Goal: Find specific page/section: Find specific page/section

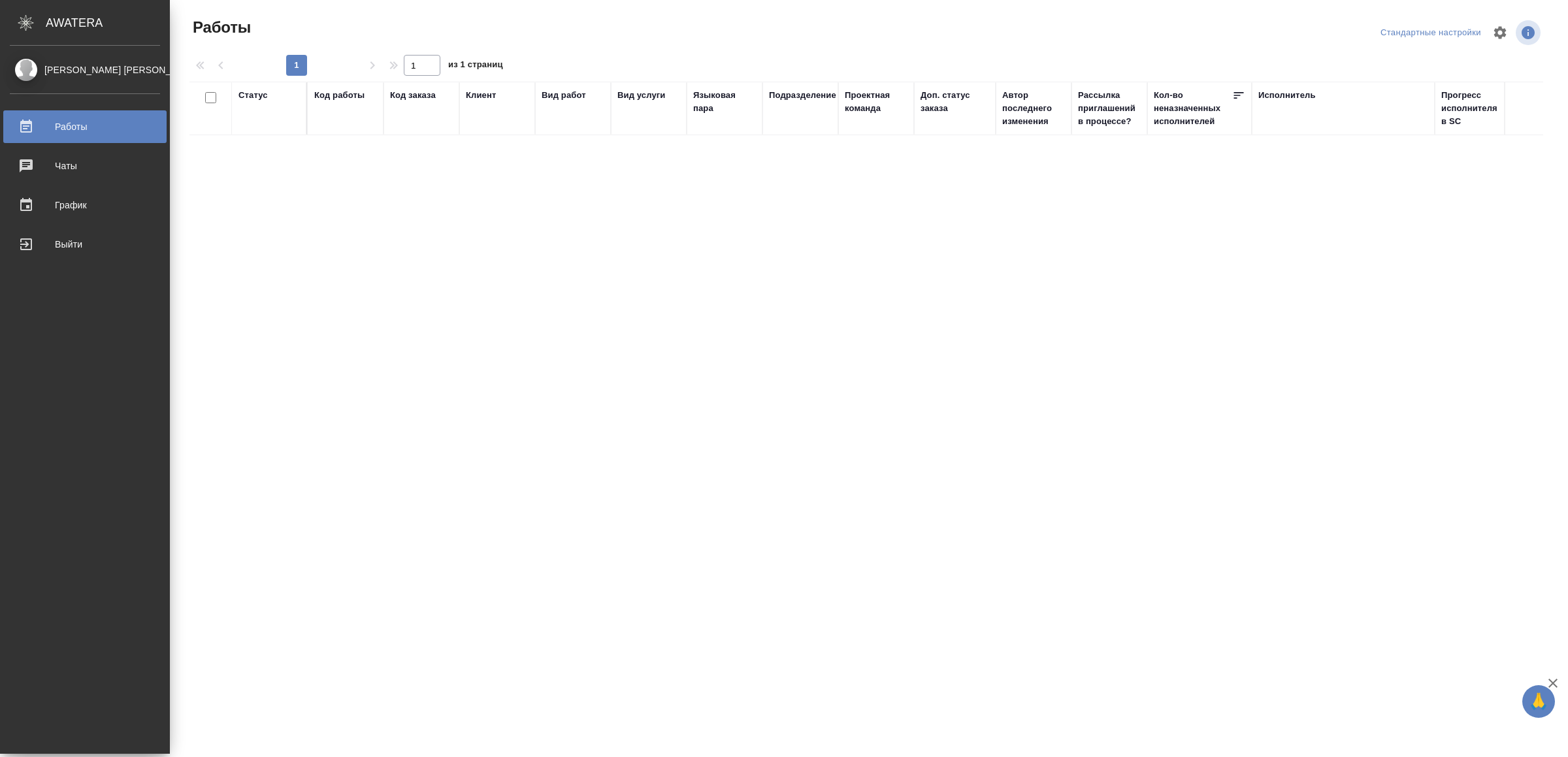
click at [30, 255] on link "Выйти" at bounding box center [84, 244] width 163 height 33
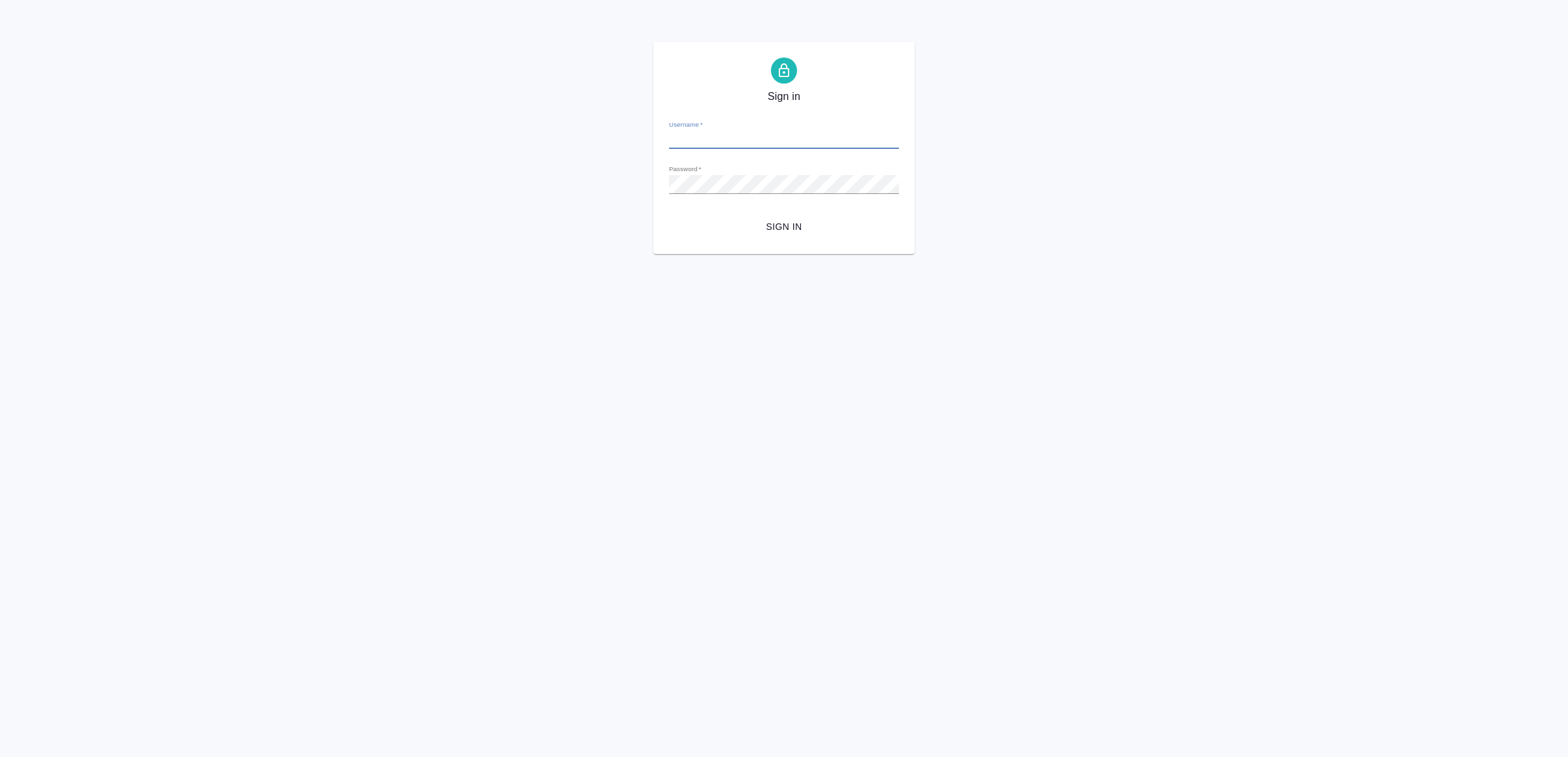
type input "[EMAIL_ADDRESS][DOMAIN_NAME]"
click at [790, 224] on span "Sign in" at bounding box center [784, 227] width 209 height 16
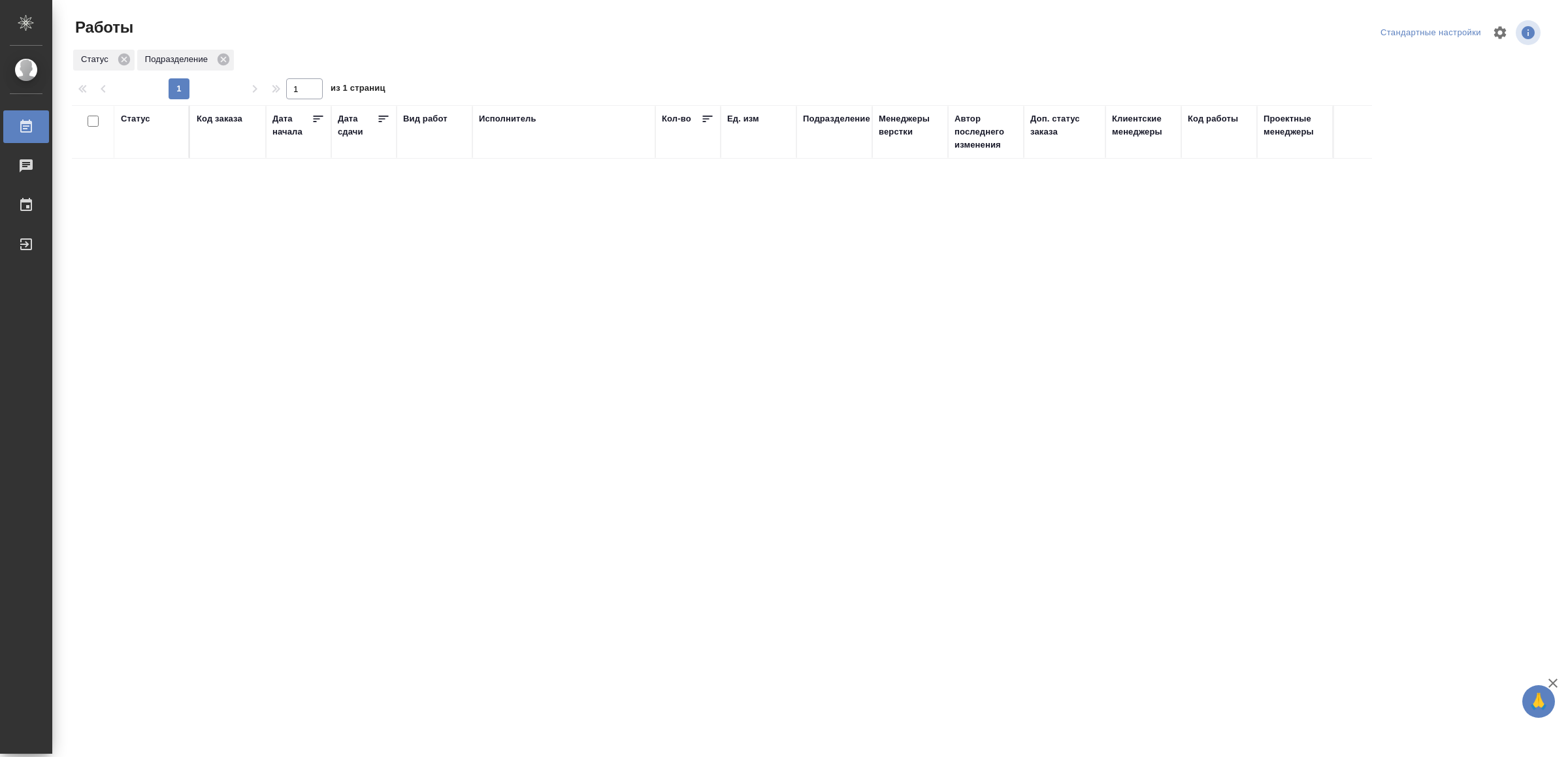
drag, startPoint x: 496, startPoint y: 481, endPoint x: 502, endPoint y: 391, distance: 90.2
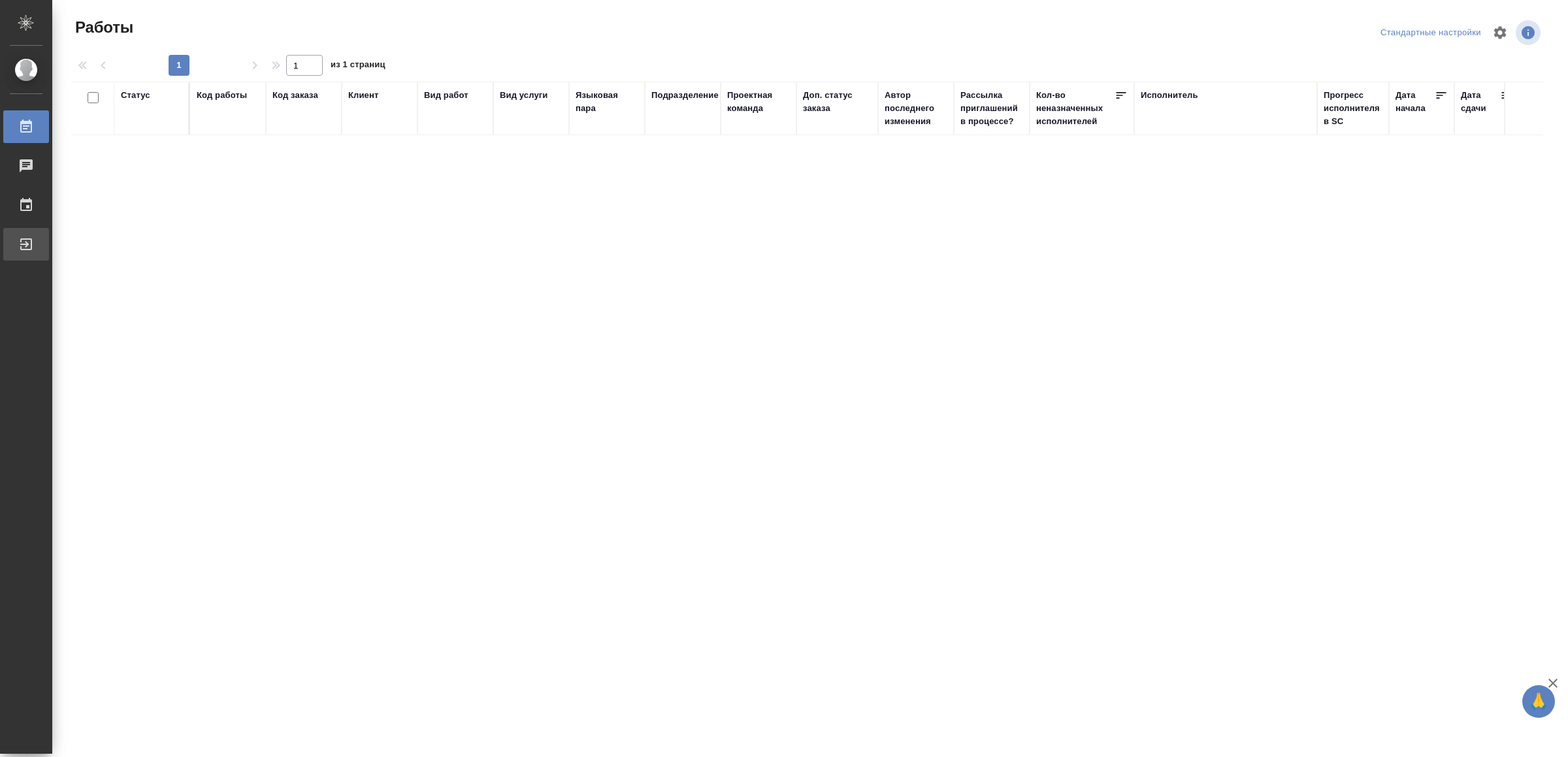
click at [26, 240] on div "Выйти" at bounding box center [9, 244] width 33 height 20
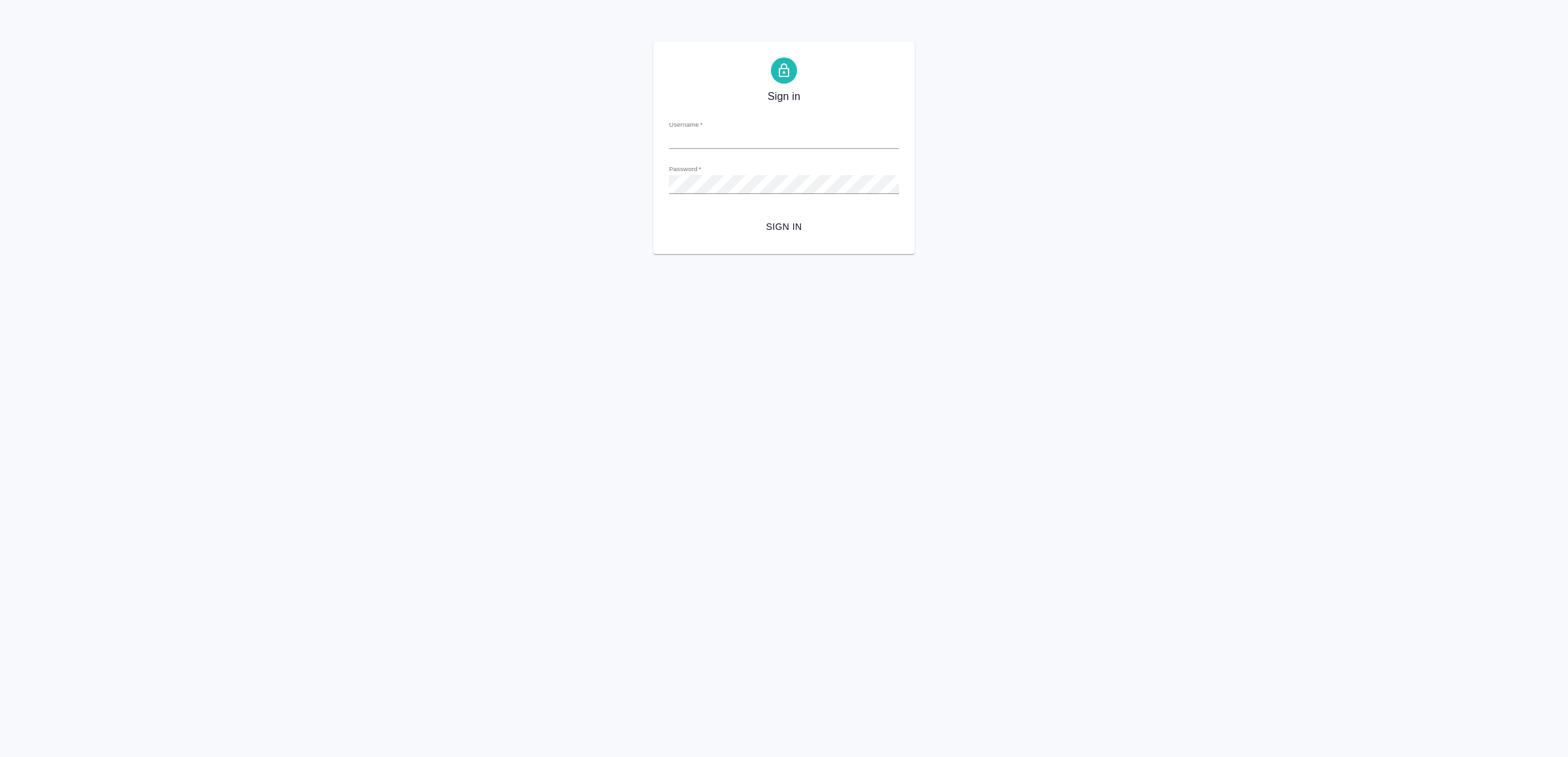
type input "[EMAIL_ADDRESS][DOMAIN_NAME]"
click at [782, 220] on span "Sign in" at bounding box center [784, 227] width 209 height 16
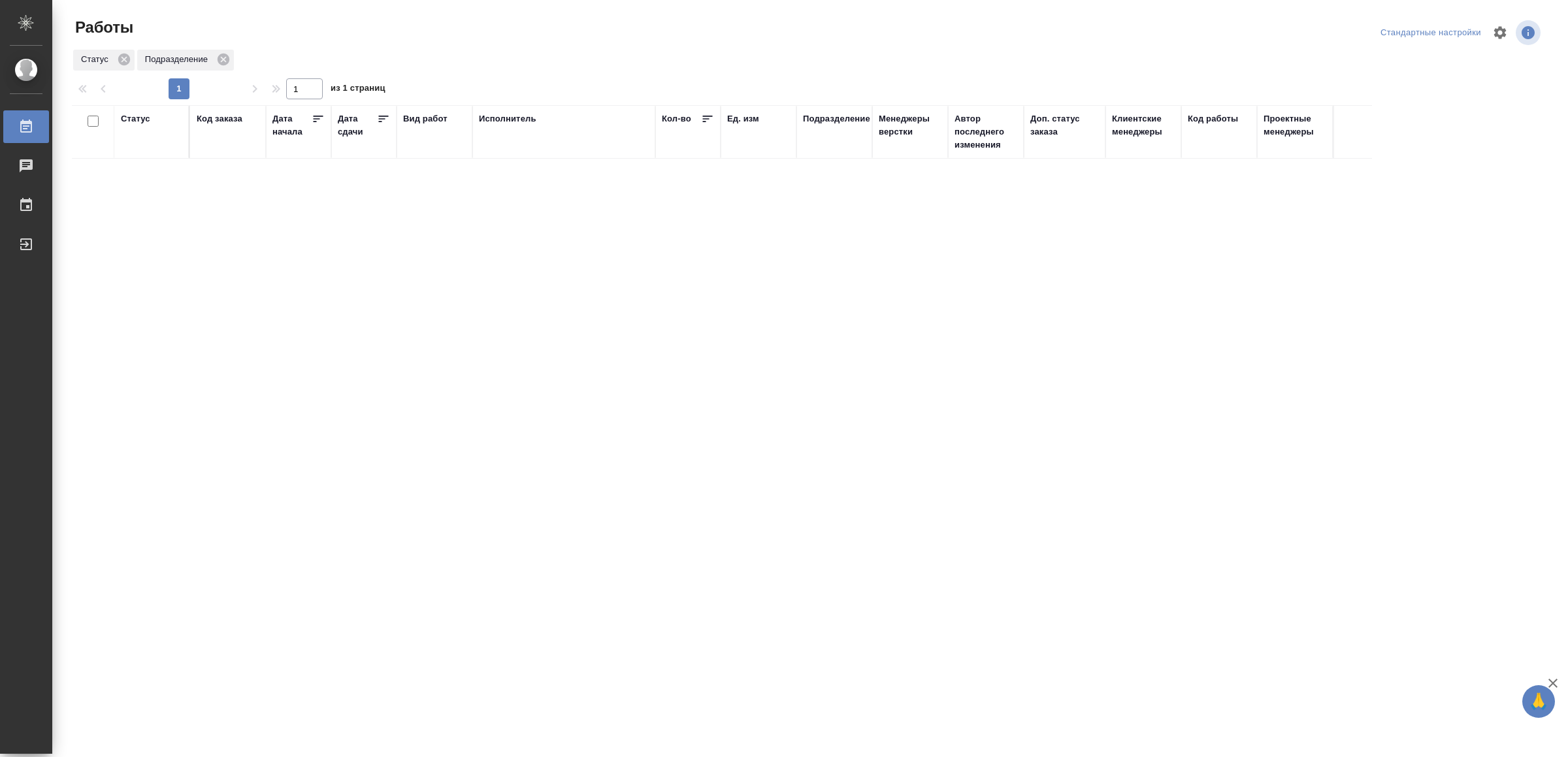
drag, startPoint x: 537, startPoint y: 538, endPoint x: 611, endPoint y: 355, distance: 197.4
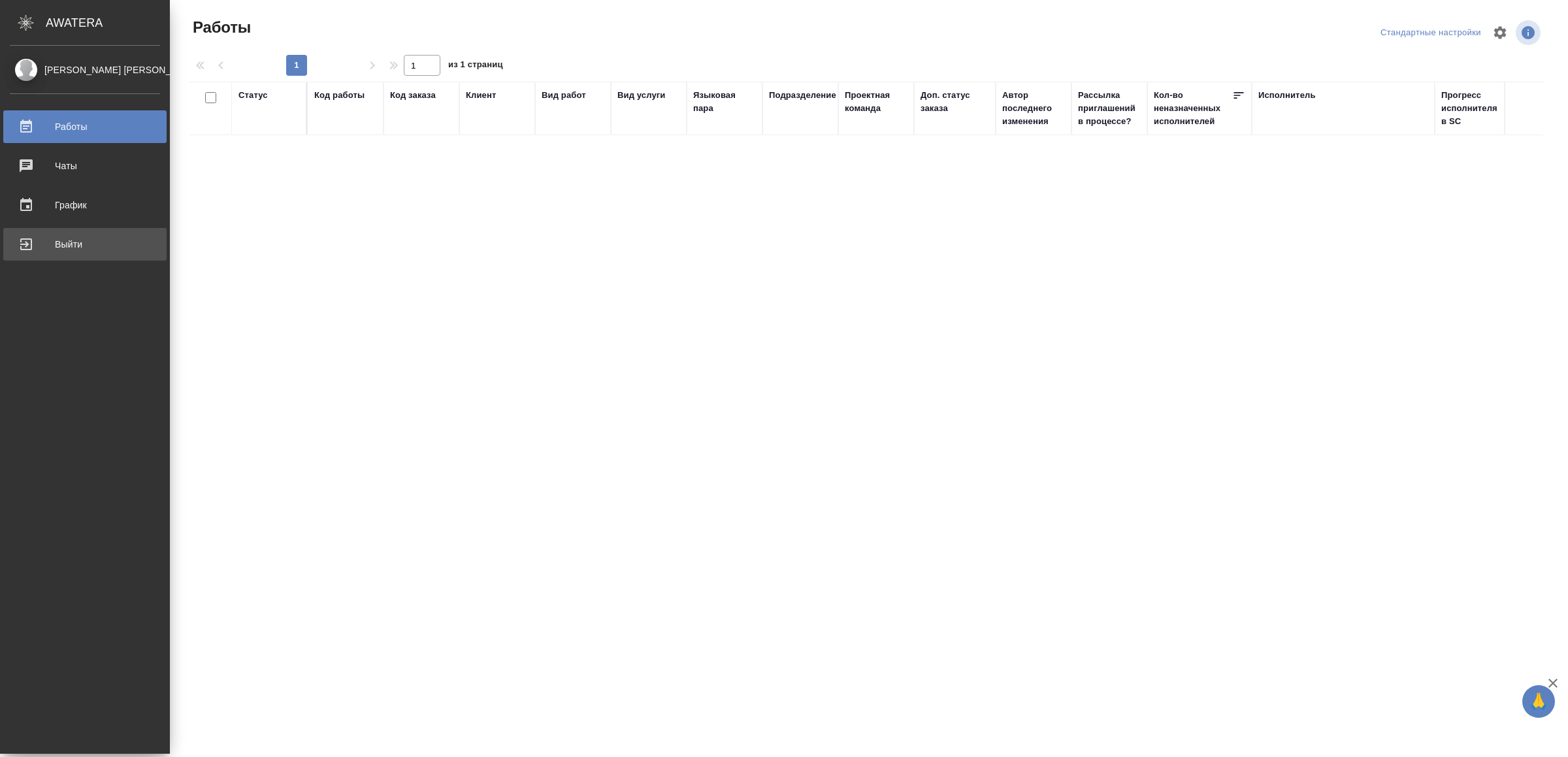
click at [43, 240] on div "Выйти" at bounding box center [85, 244] width 150 height 20
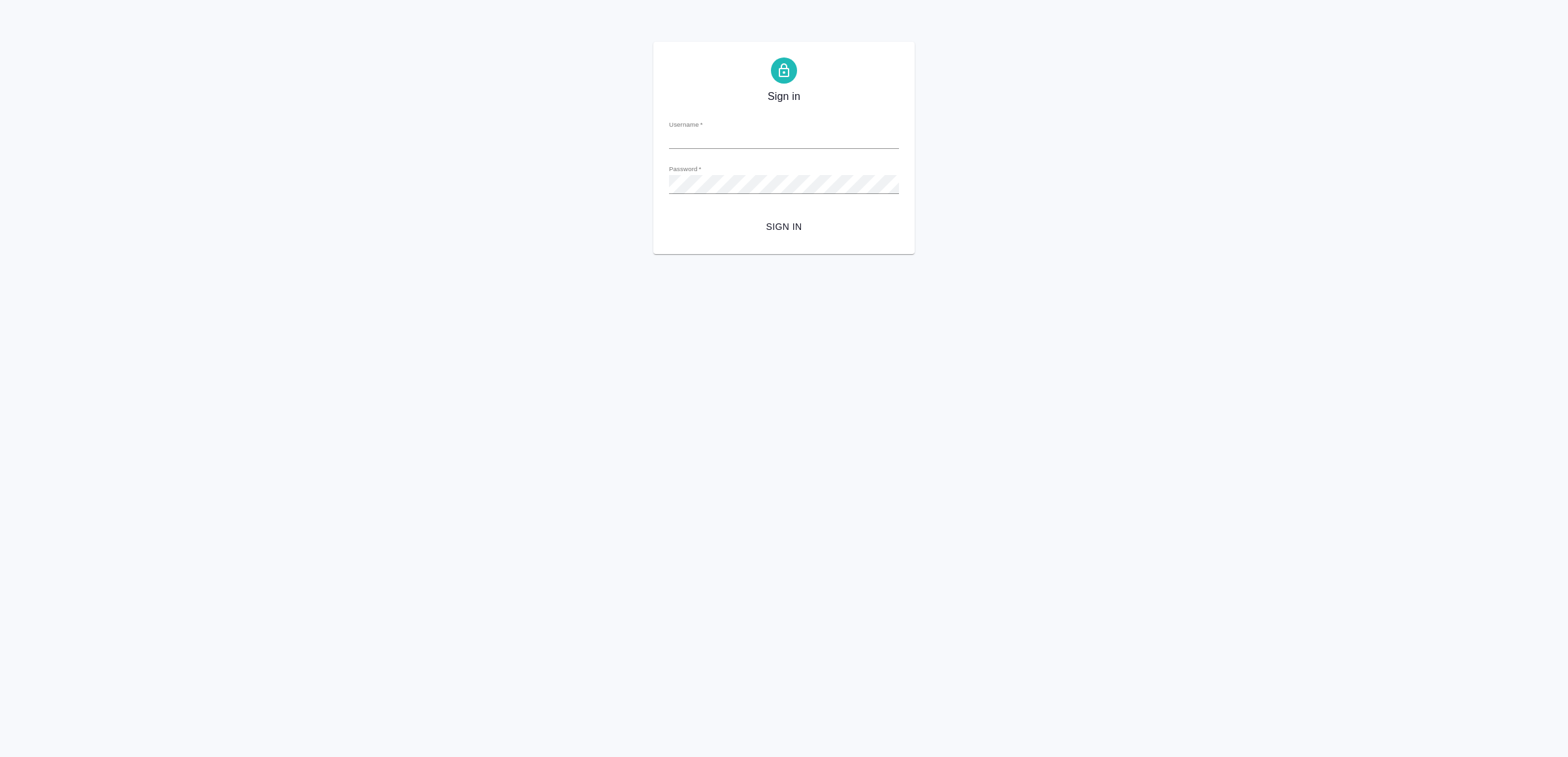
type input "[EMAIL_ADDRESS][DOMAIN_NAME]"
click at [807, 222] on span "Sign in" at bounding box center [784, 227] width 209 height 16
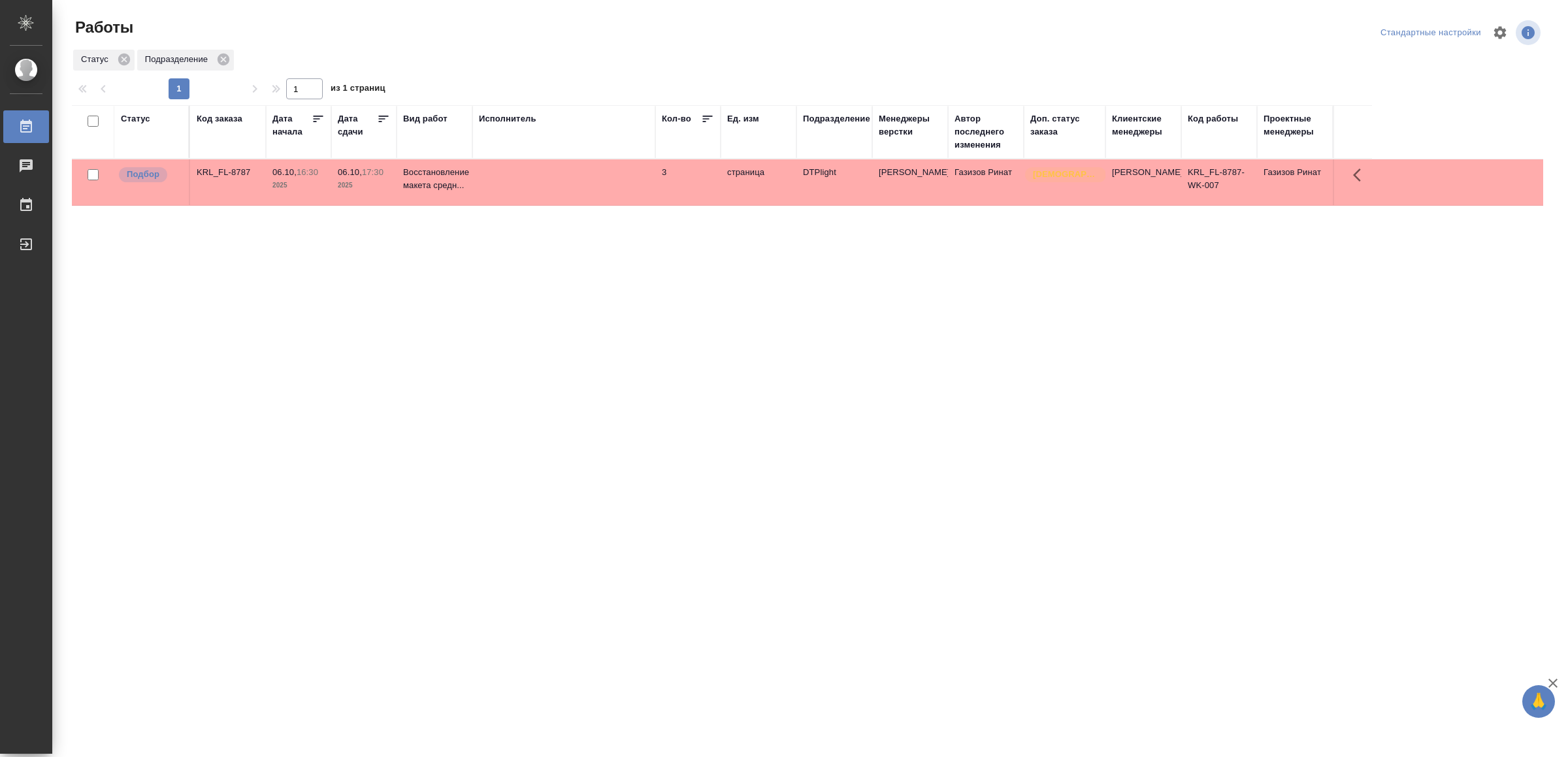
click at [614, 175] on td at bounding box center [564, 182] width 183 height 46
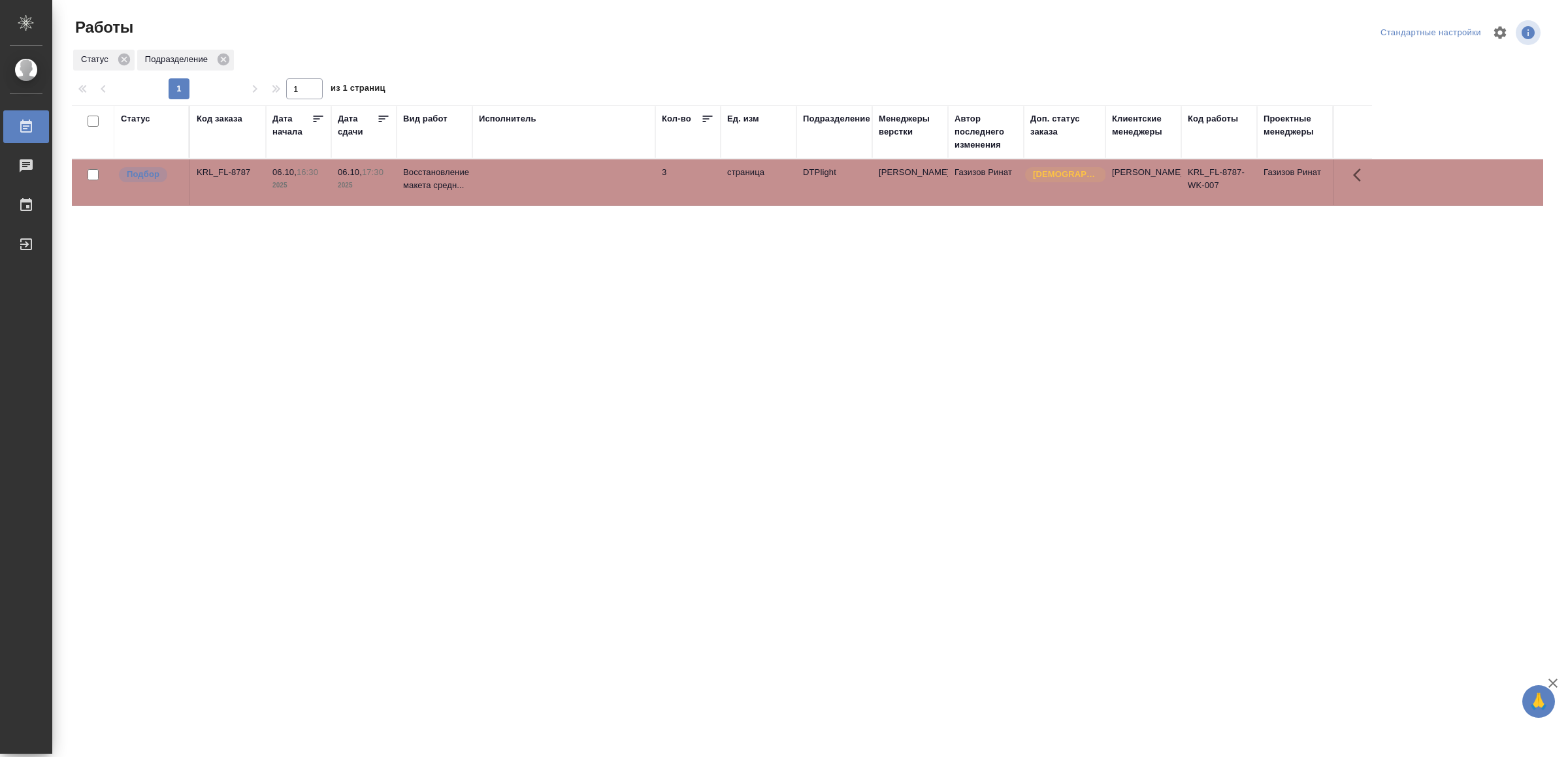
click at [614, 175] on td at bounding box center [564, 182] width 183 height 46
drag, startPoint x: 498, startPoint y: 504, endPoint x: 496, endPoint y: 495, distance: 9.2
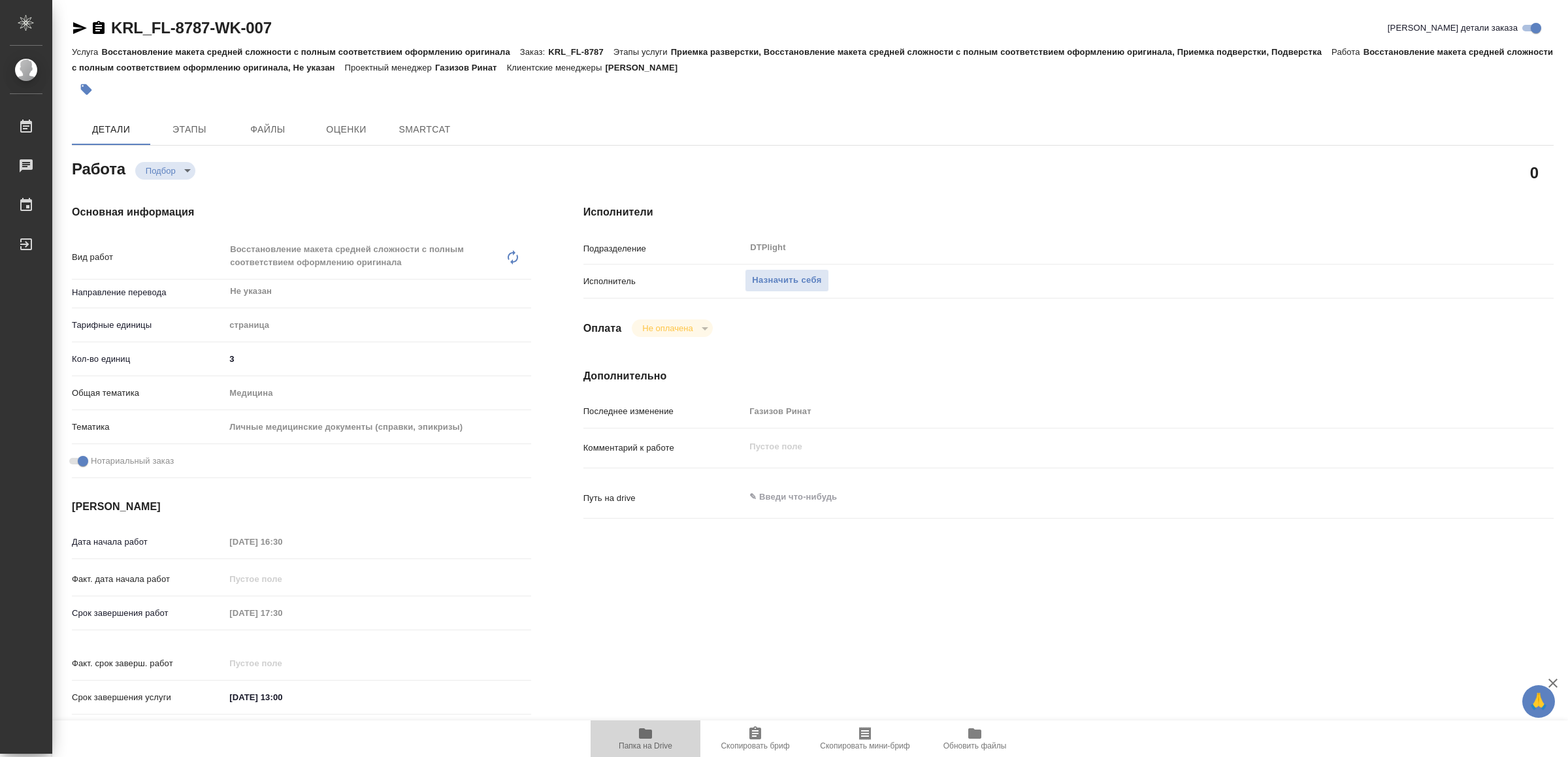
click at [657, 742] on span "Папка на Drive" at bounding box center [646, 746] width 54 height 9
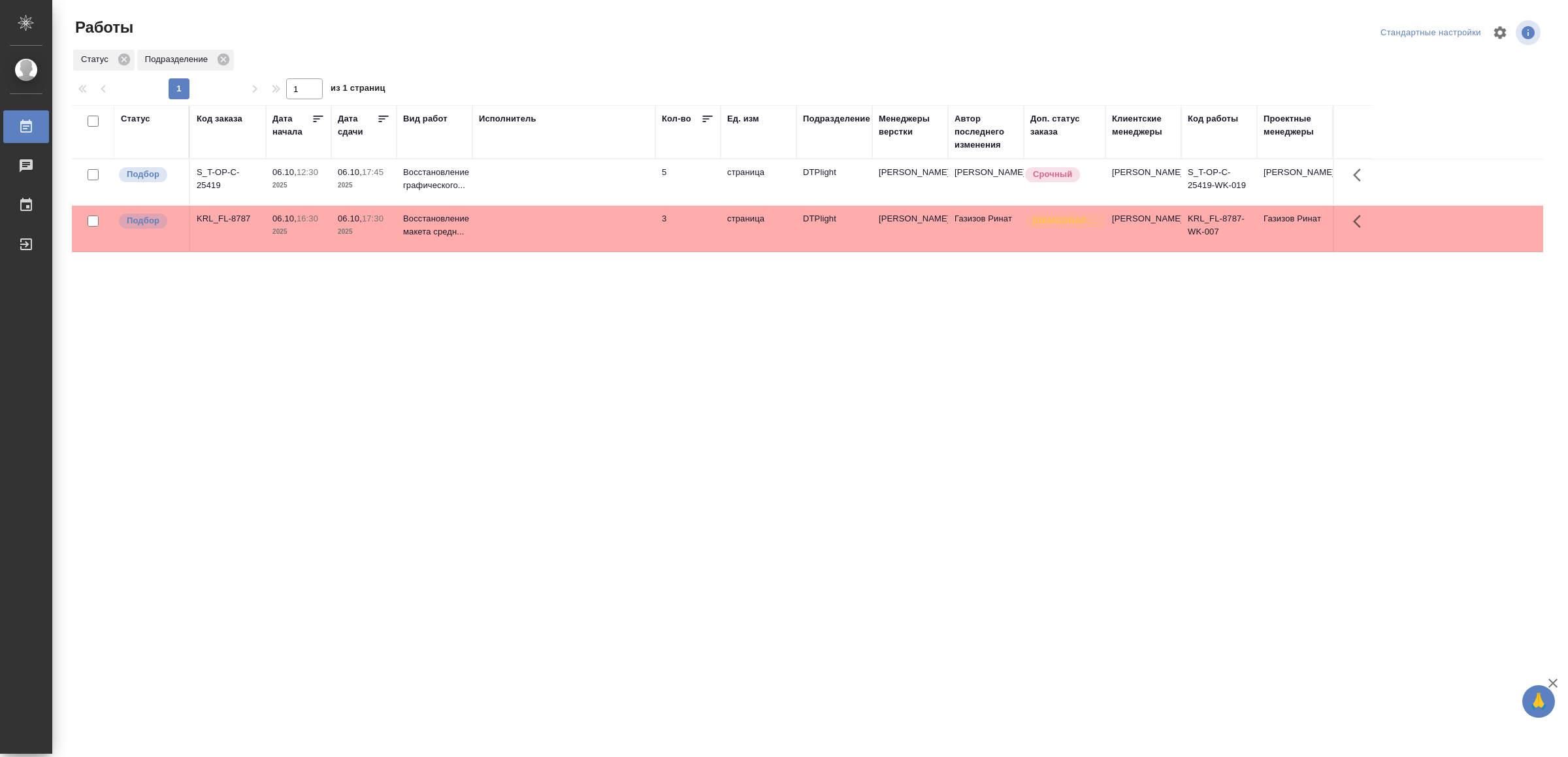
drag, startPoint x: 542, startPoint y: 398, endPoint x: 539, endPoint y: 418, distance: 20.2
drag, startPoint x: 674, startPoint y: 526, endPoint x: 680, endPoint y: 504, distance: 22.8
